Goal: Navigation & Orientation: Find specific page/section

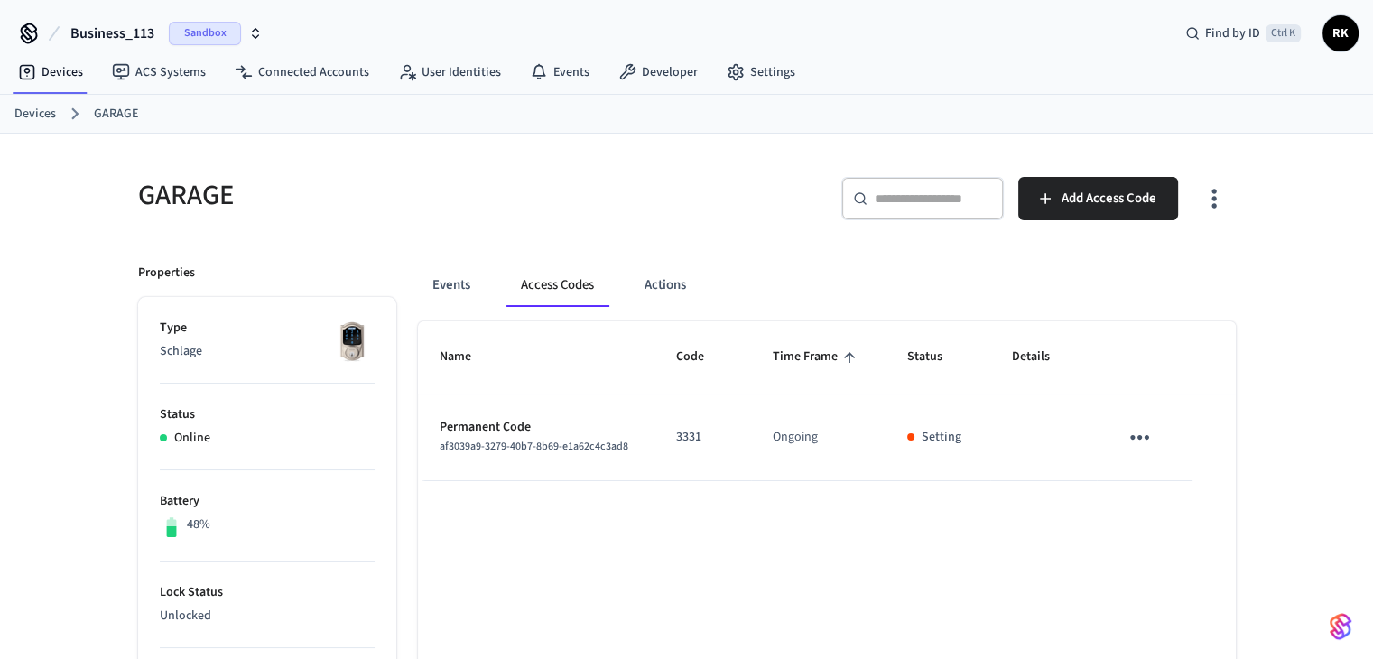
click at [119, 33] on span "Business_113" at bounding box center [112, 34] width 84 height 22
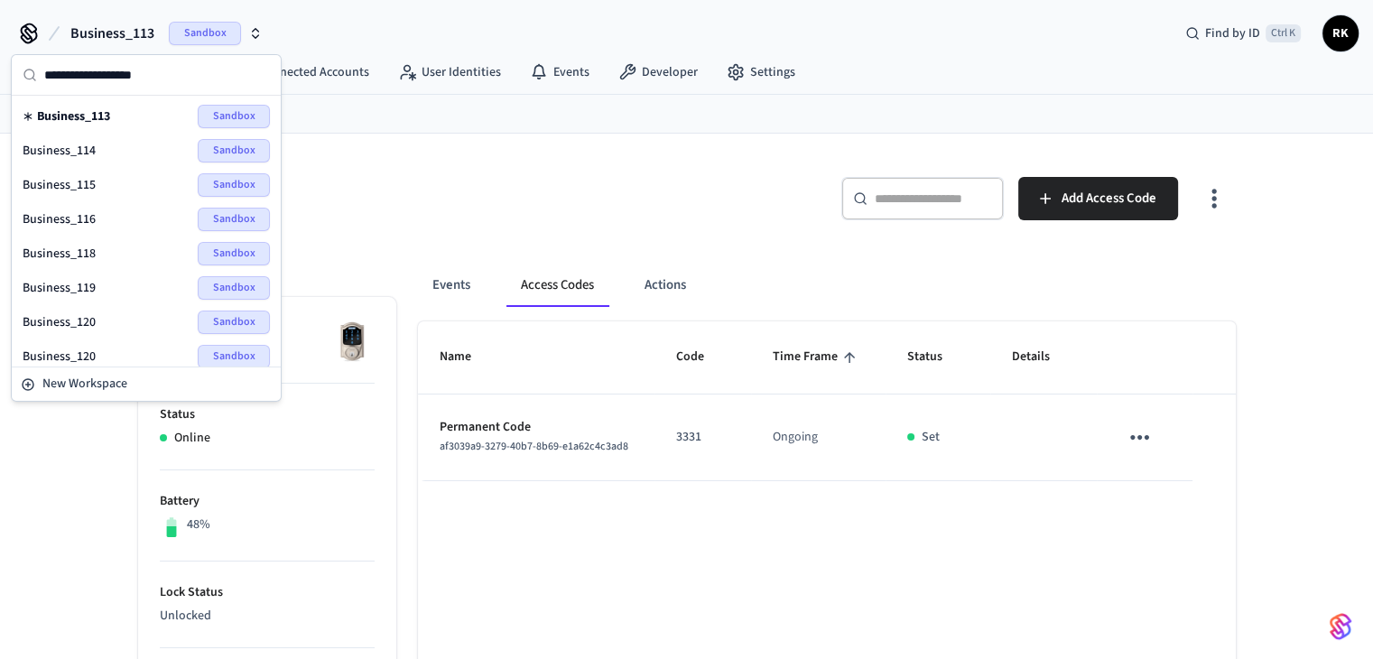
click at [552, 196] on h5 "GARAGE" at bounding box center [407, 195] width 538 height 37
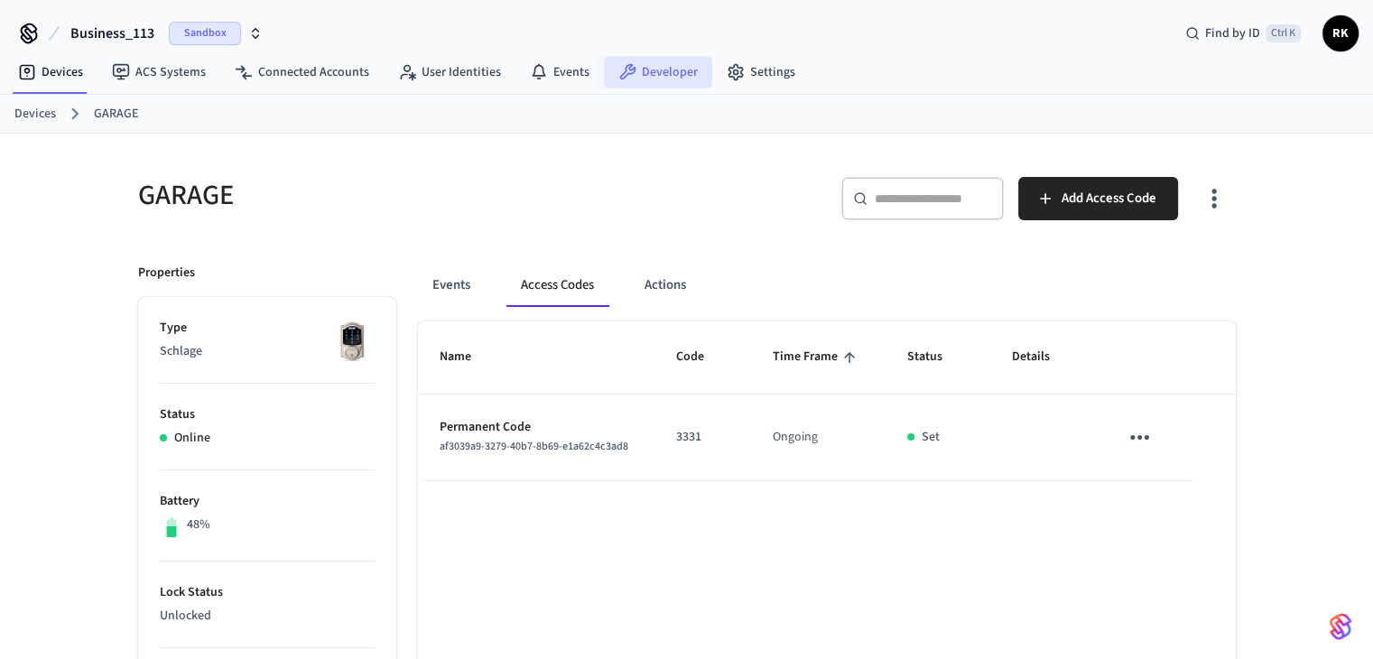
click at [679, 79] on link "Developer" at bounding box center [658, 72] width 108 height 32
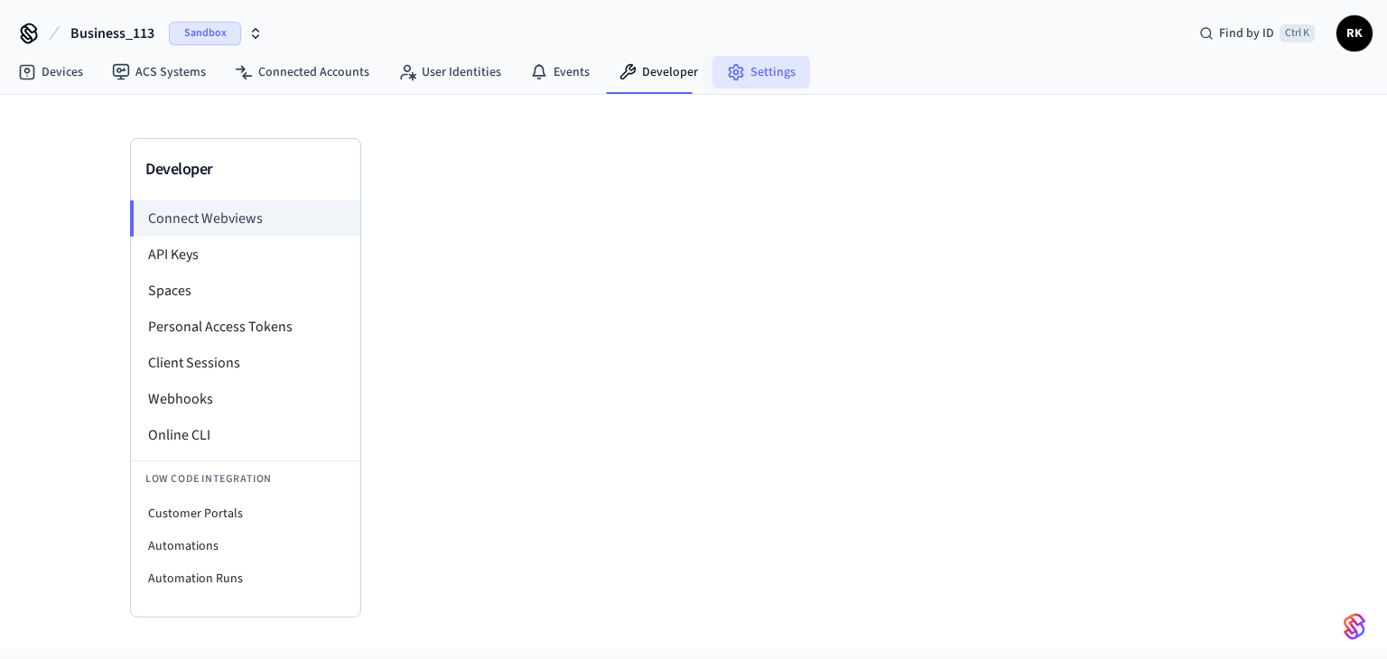
click at [753, 84] on link "Settings" at bounding box center [760, 72] width 97 height 32
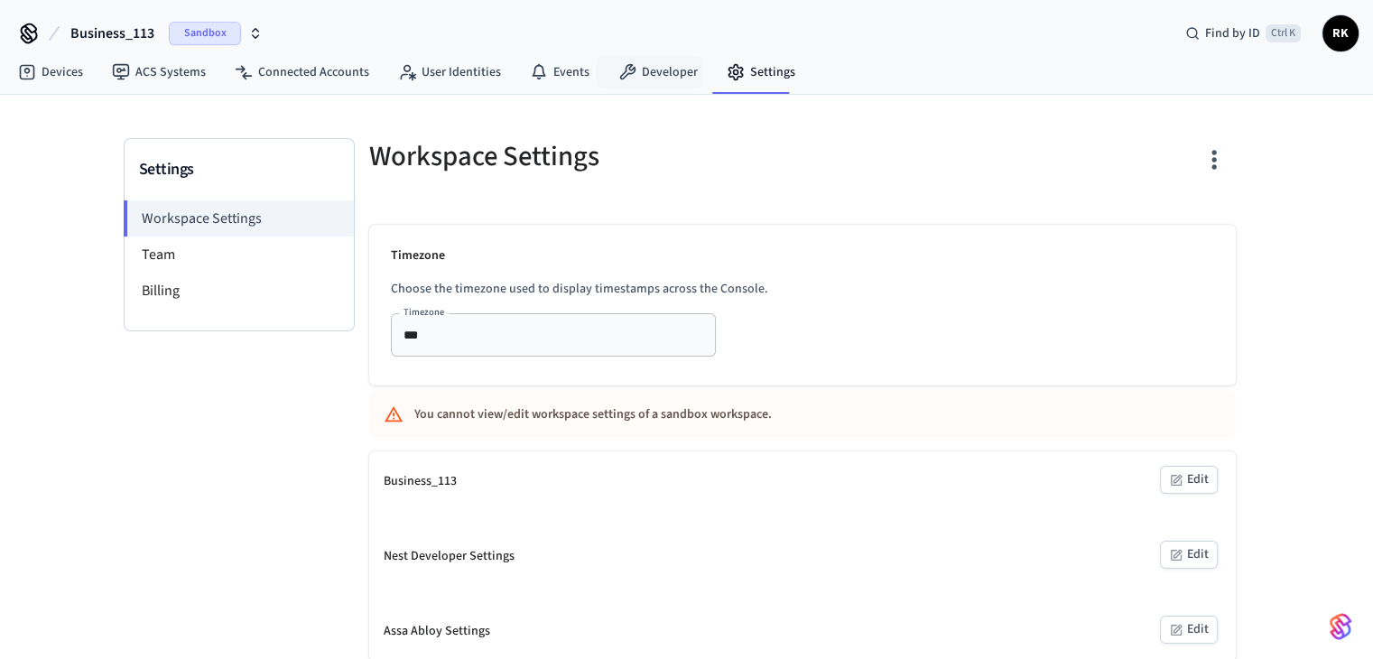
click at [696, 47] on div "Business_113 Sandbox Find by ID Ctrl K RK" at bounding box center [686, 26] width 1373 height 52
click at [643, 68] on link "Developer" at bounding box center [658, 72] width 108 height 32
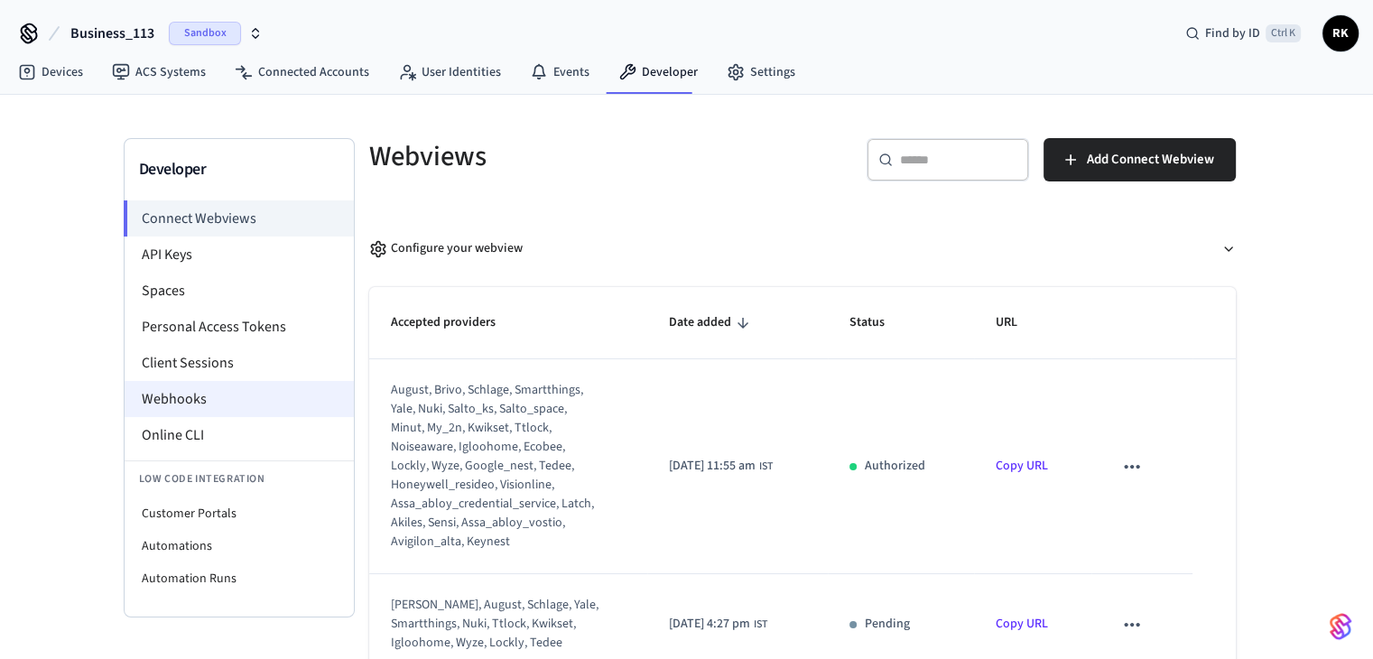
click at [195, 407] on li "Webhooks" at bounding box center [239, 399] width 229 height 36
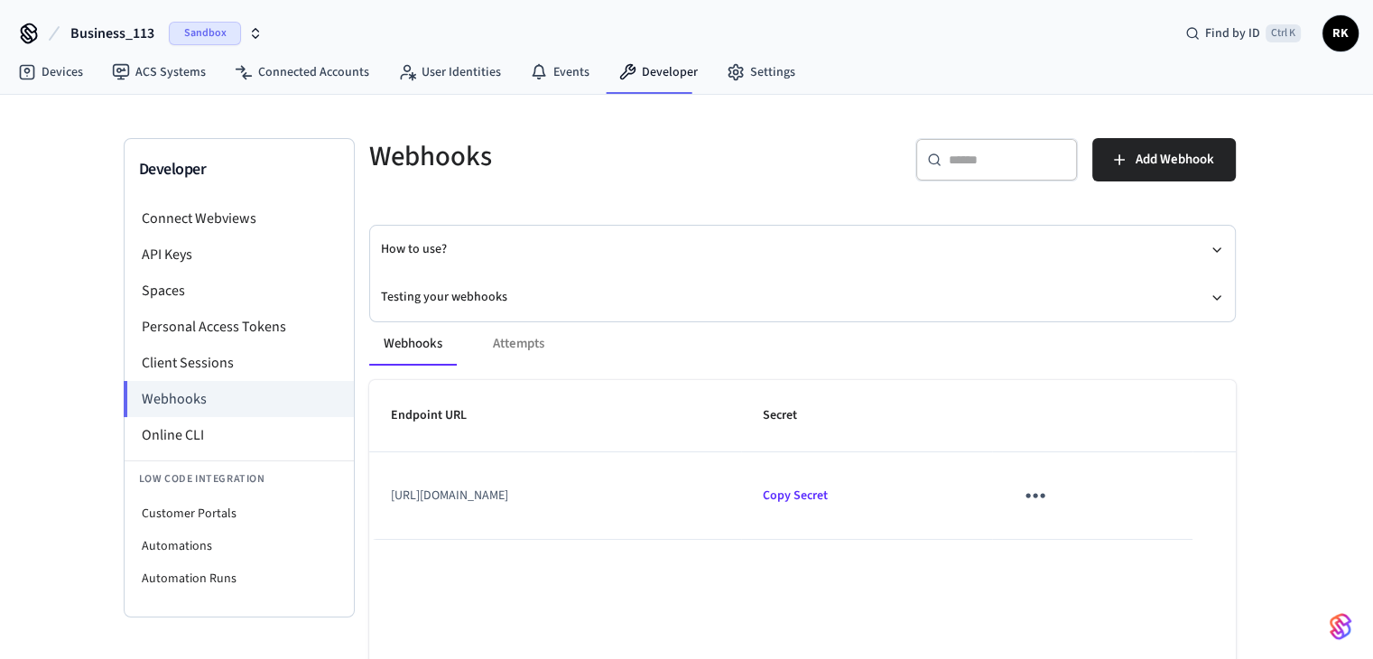
click at [120, 15] on button "Business_113 Sandbox" at bounding box center [166, 33] width 203 height 38
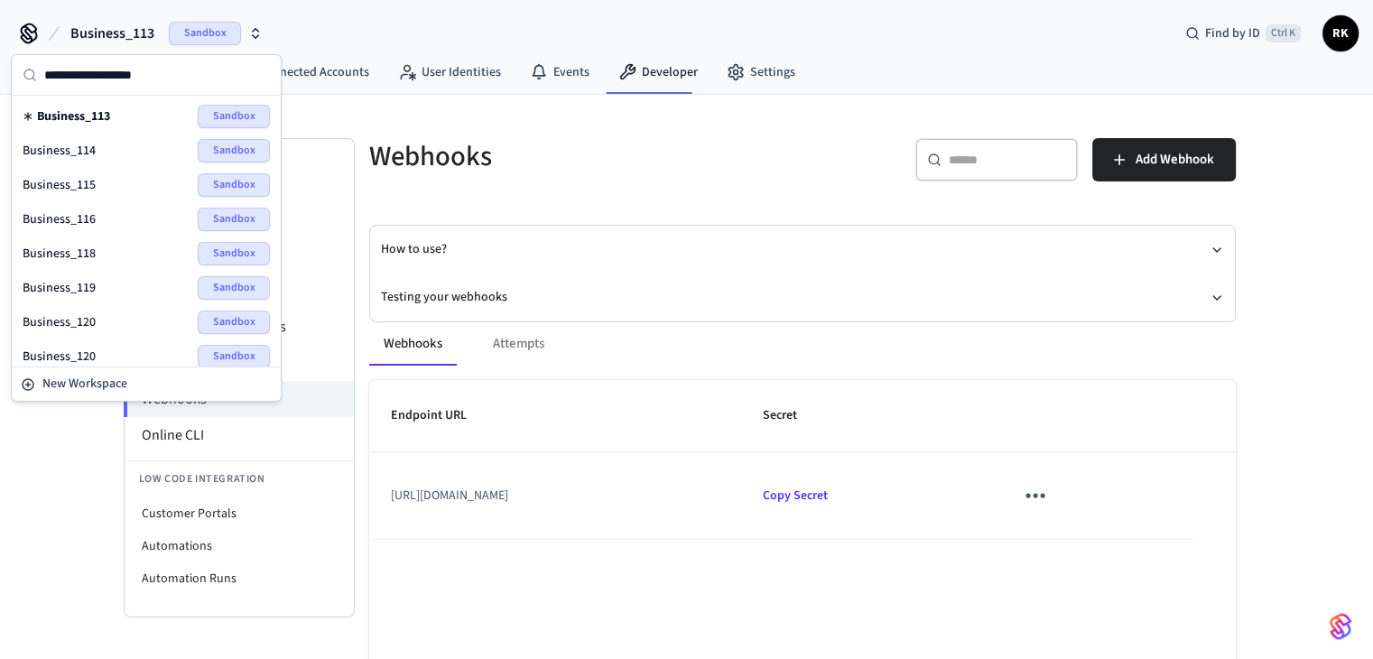
click at [78, 193] on div "Business_115 Sandbox" at bounding box center [146, 184] width 247 height 23
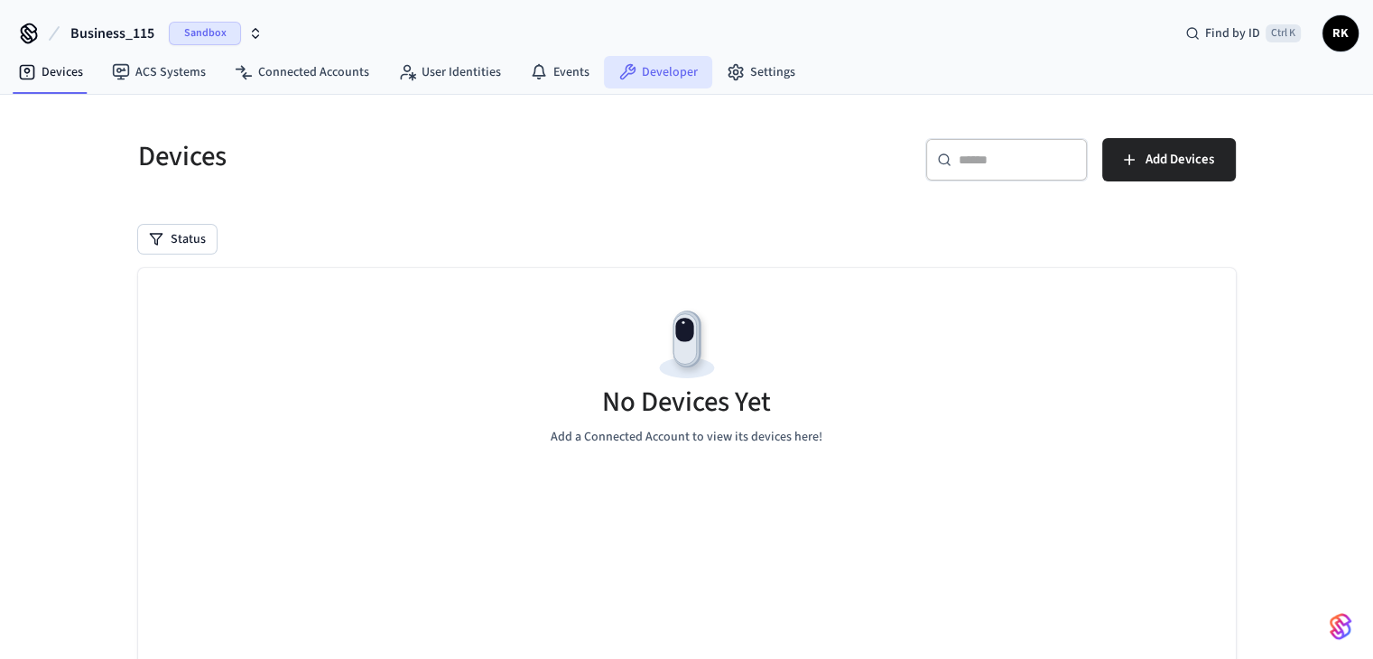
click at [657, 73] on link "Developer" at bounding box center [658, 72] width 108 height 32
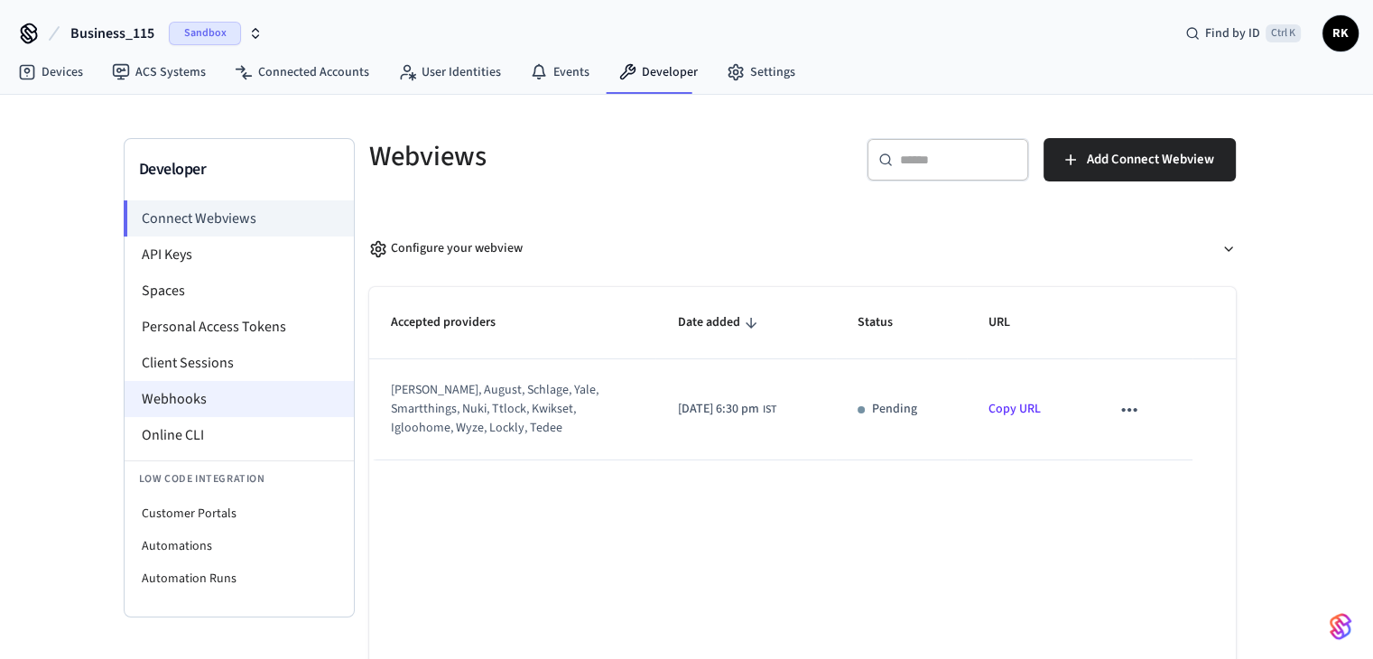
click at [190, 401] on li "Webhooks" at bounding box center [239, 399] width 229 height 36
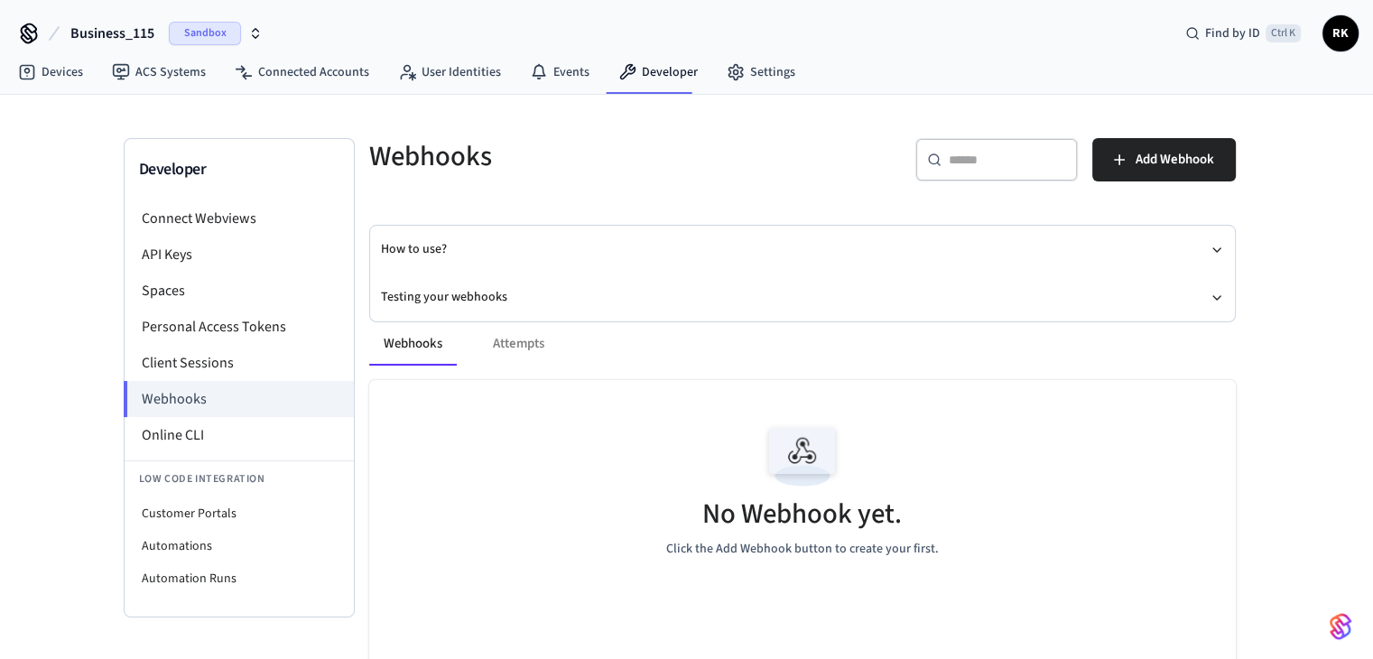
click at [424, 160] on h5 "Webhooks" at bounding box center [580, 156] width 422 height 37
click at [462, 154] on h5 "Webhooks" at bounding box center [580, 156] width 422 height 37
click at [106, 37] on span "Business_115" at bounding box center [112, 34] width 84 height 22
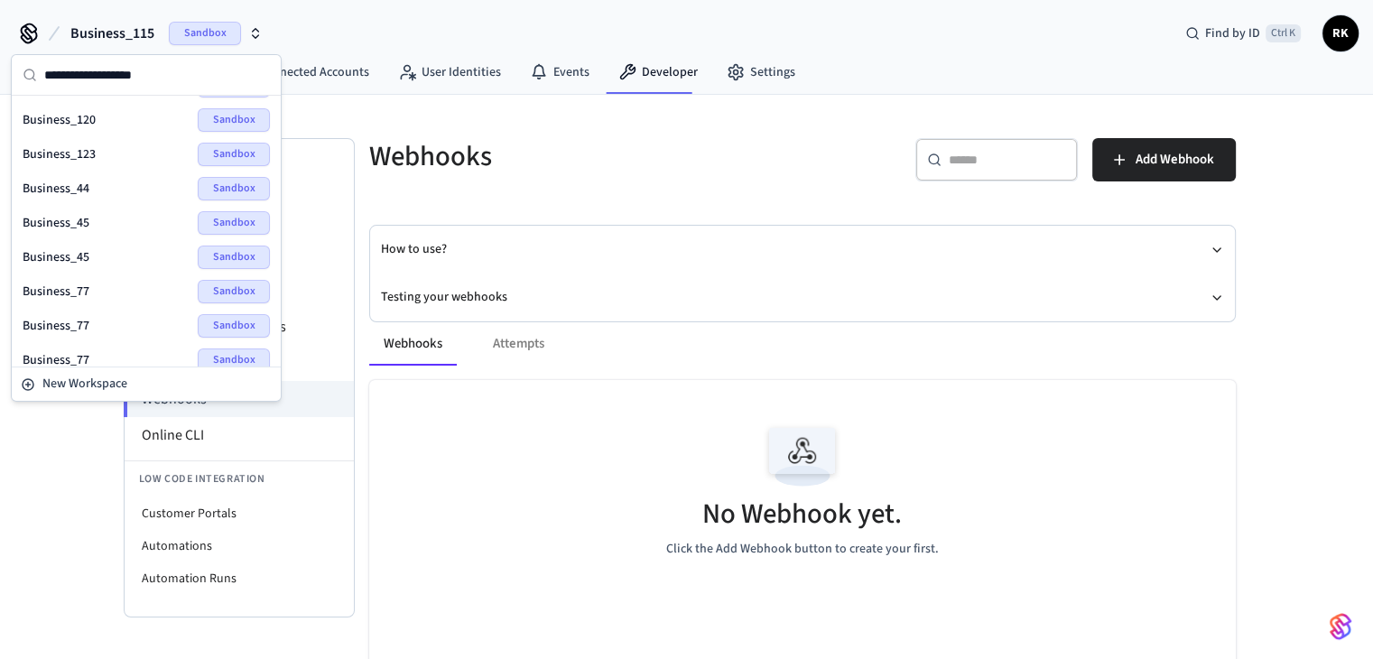
scroll to position [347, 0]
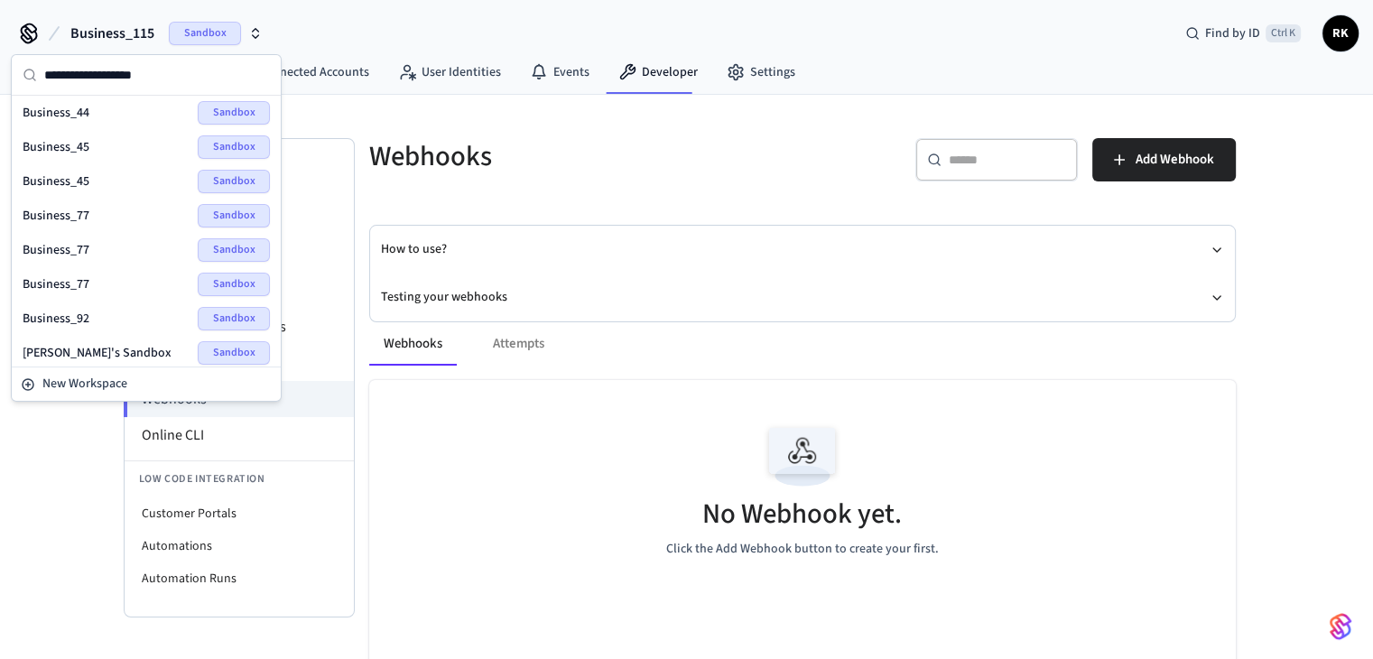
click at [112, 343] on div "[PERSON_NAME]'s Sandbox Sandbox" at bounding box center [146, 352] width 247 height 23
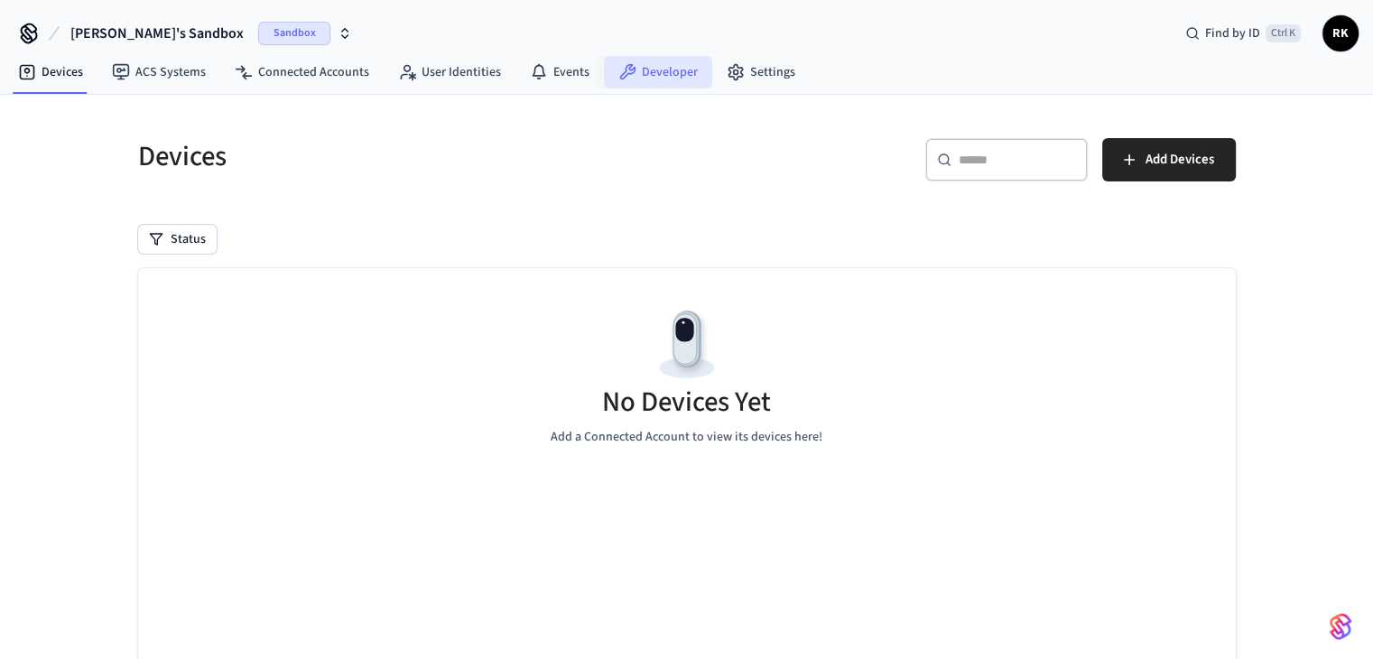
click at [678, 85] on link "Developer" at bounding box center [658, 72] width 108 height 32
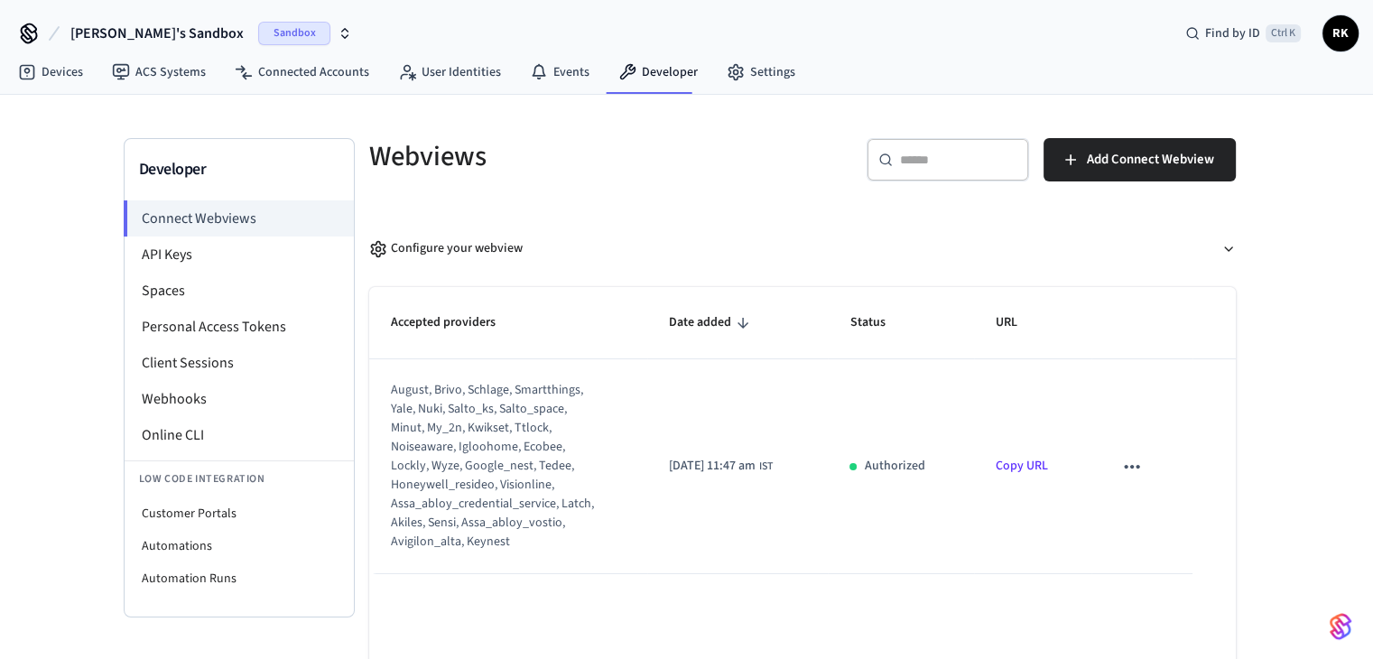
click at [140, 37] on span "[PERSON_NAME]'s Sandbox" at bounding box center [156, 34] width 173 height 22
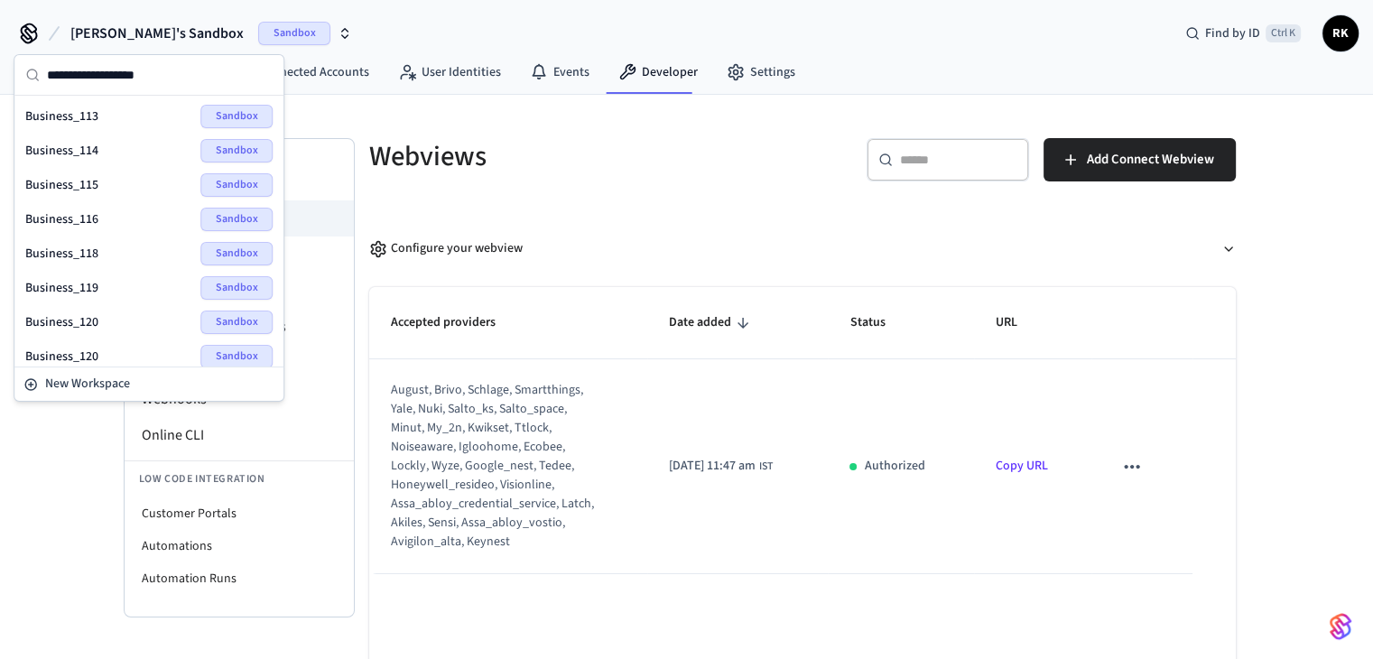
click at [370, 125] on div "Webviews" at bounding box center [570, 155] width 444 height 79
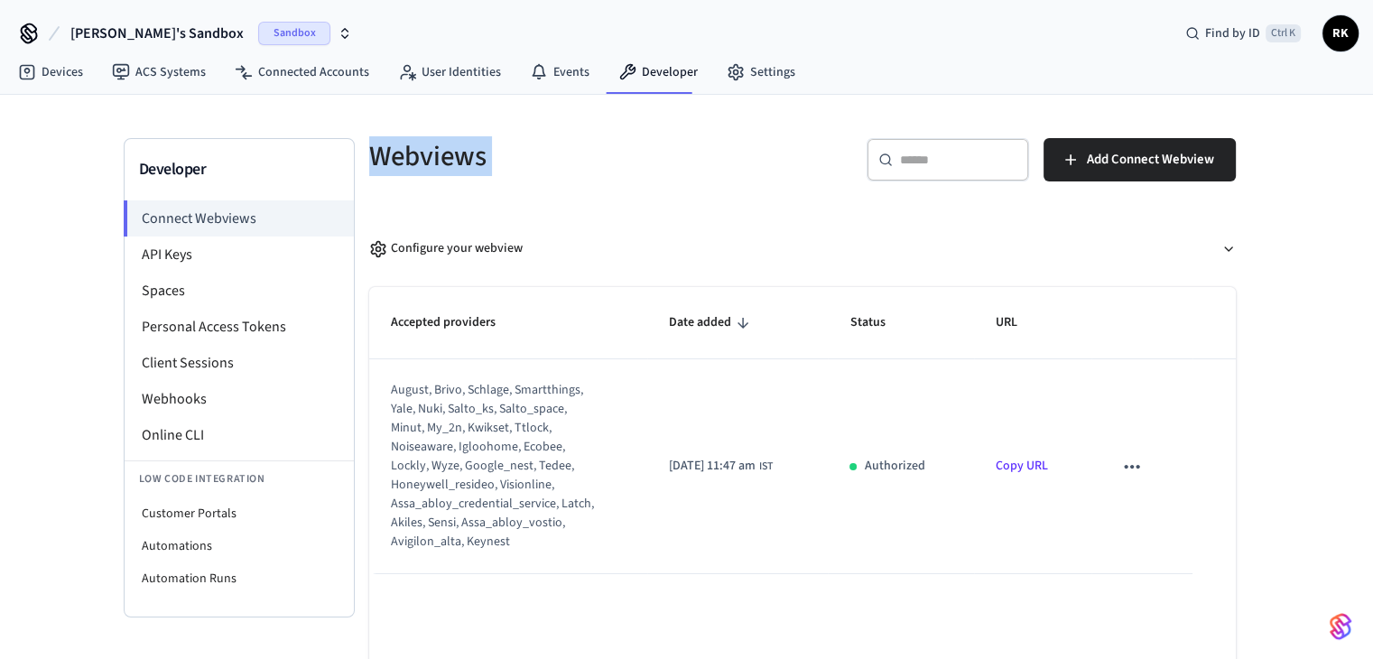
drag, startPoint x: 370, startPoint y: 125, endPoint x: 491, endPoint y: 138, distance: 121.6
click at [432, 144] on div "Webviews" at bounding box center [570, 155] width 444 height 79
click at [511, 135] on div "Webviews" at bounding box center [570, 155] width 444 height 79
